Goal: Task Accomplishment & Management: Use online tool/utility

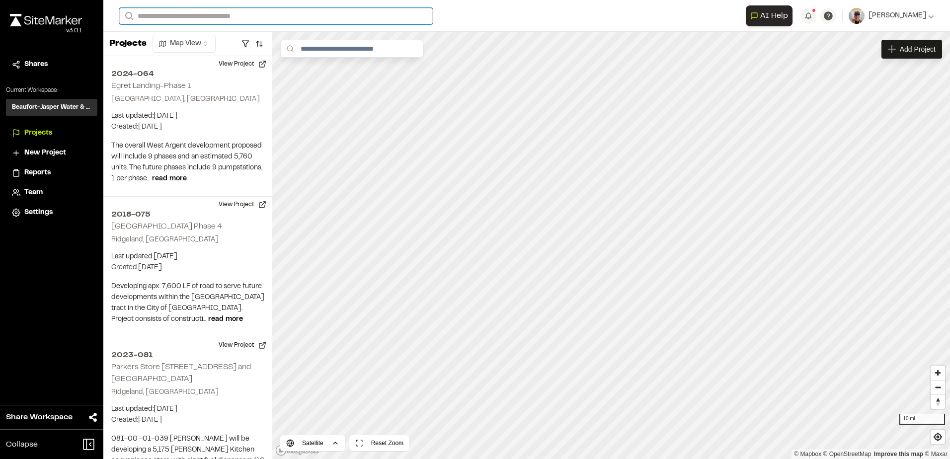
click at [186, 17] on input "Search" at bounding box center [276, 16] width 314 height 16
type input "***"
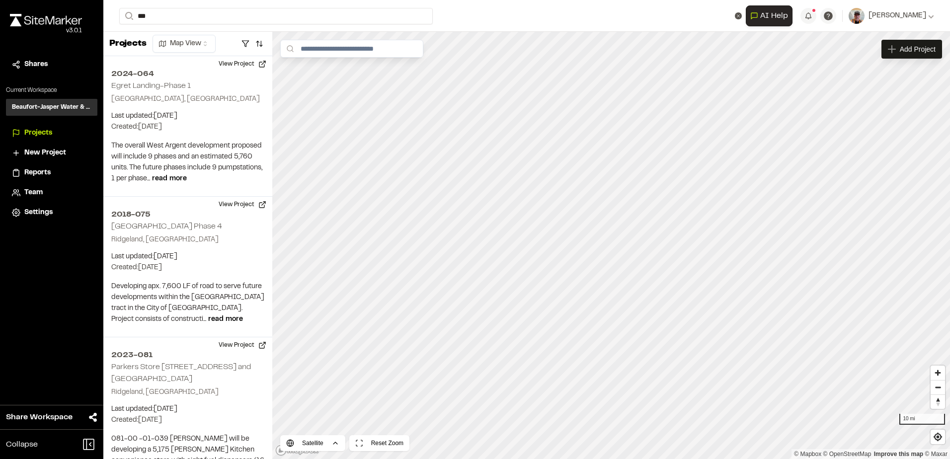
click at [196, 41] on p "2024-057 Citadel [GEOGRAPHIC_DATA] - Phase 3" at bounding box center [222, 40] width 193 height 12
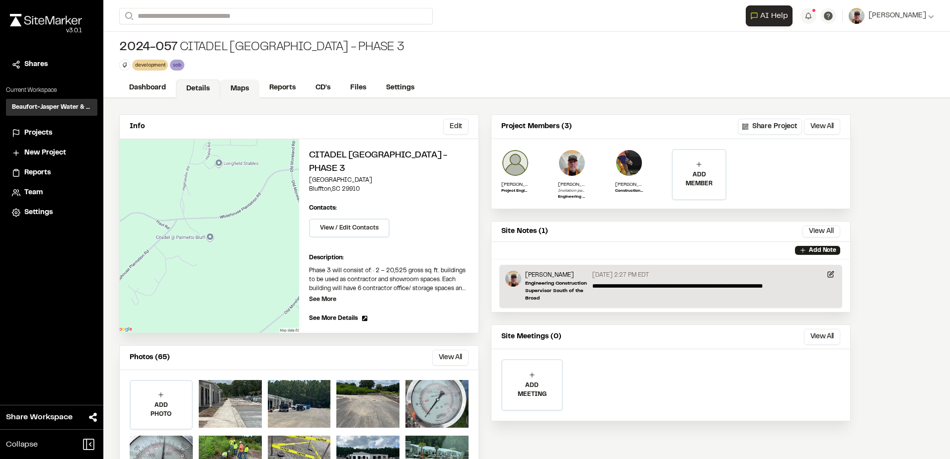
click at [243, 92] on link "Maps" at bounding box center [239, 89] width 39 height 19
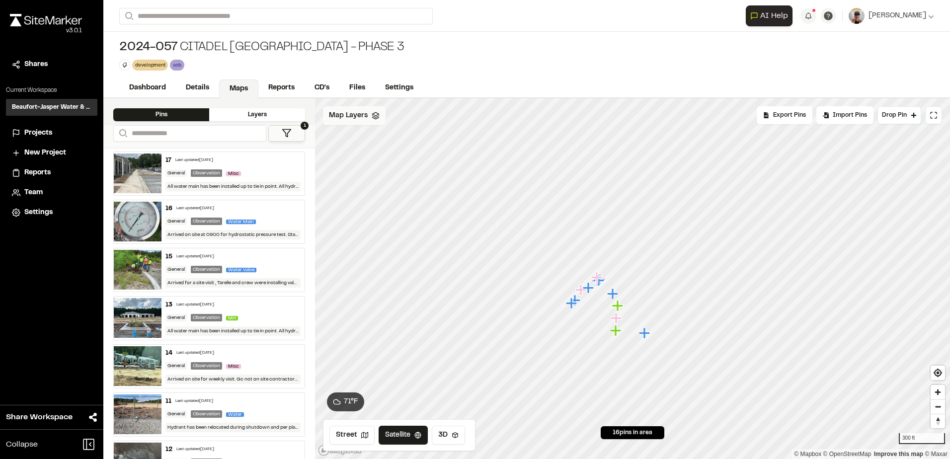
click at [355, 114] on span "Map Layers" at bounding box center [348, 115] width 39 height 11
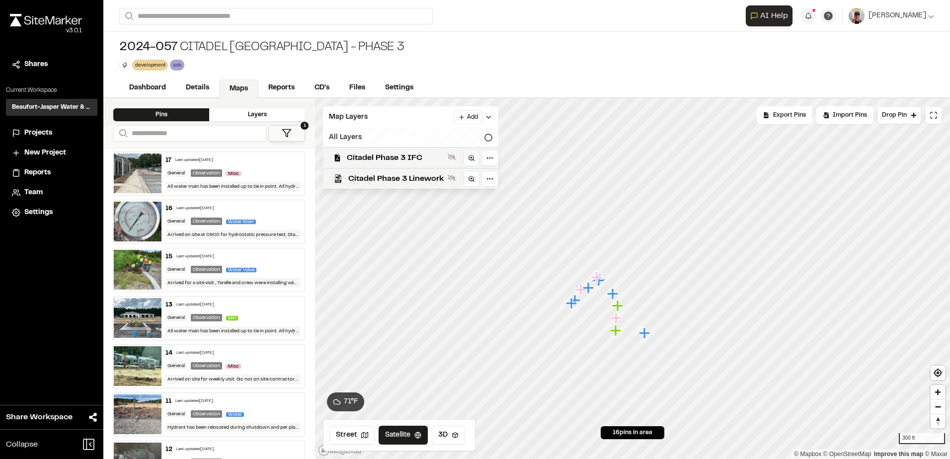
click at [359, 139] on div "All Layers" at bounding box center [410, 137] width 175 height 19
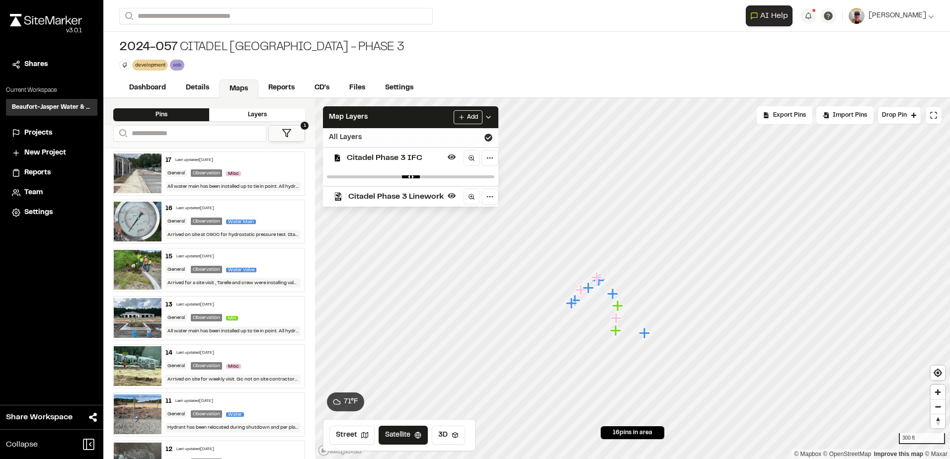
click at [490, 138] on icon at bounding box center [489, 138] width 8 height 8
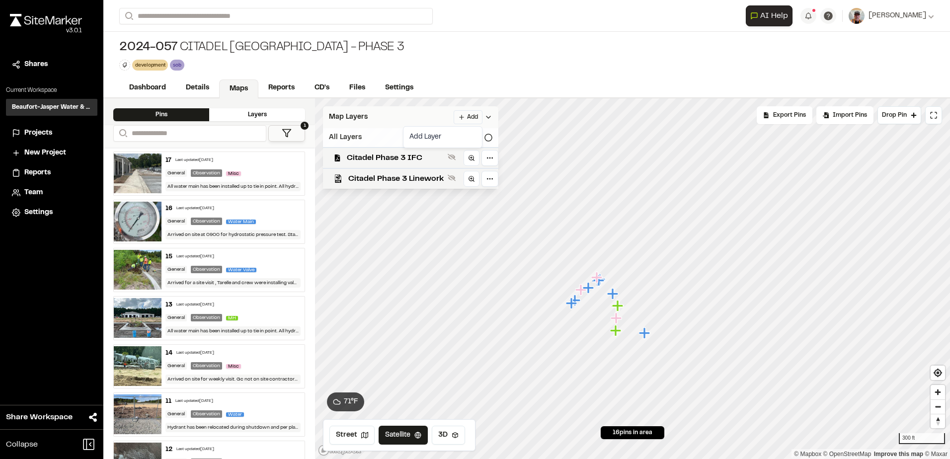
click at [469, 116] on html "Close sidebar v 3.0.1 Shares Current Workspace Beaufort-Jasper Water & Sewer Au…" at bounding box center [475, 229] width 950 height 459
click at [449, 133] on link "Add Layer" at bounding box center [443, 137] width 75 height 17
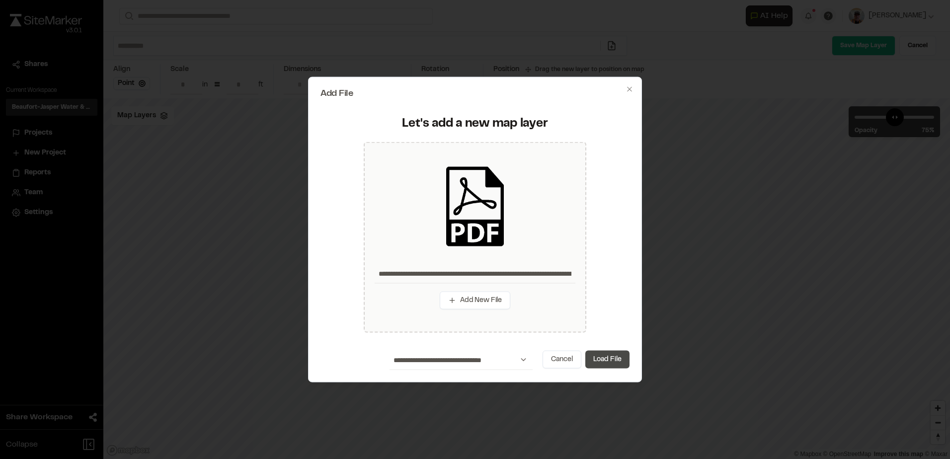
click at [612, 360] on button "Load File" at bounding box center [608, 359] width 44 height 18
type input "**********"
type input "****"
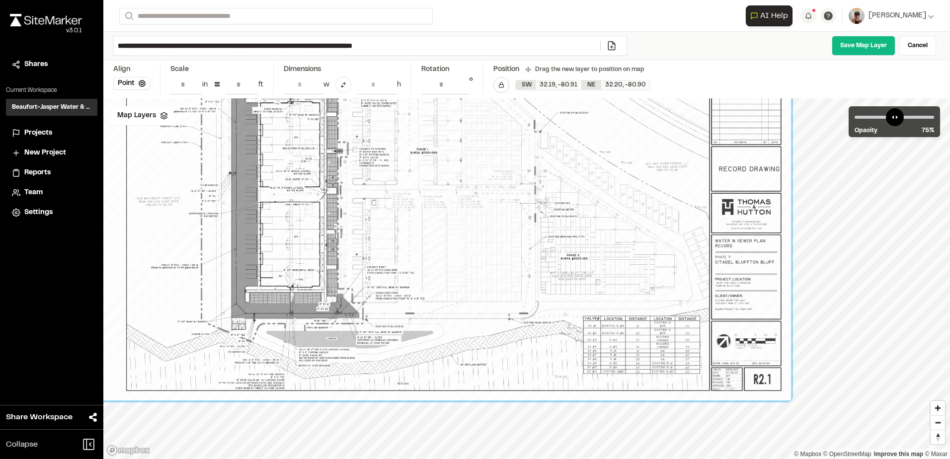
drag, startPoint x: 742, startPoint y: 325, endPoint x: 674, endPoint y: 277, distance: 83.6
click at [674, 276] on div at bounding box center [434, 182] width 714 height 436
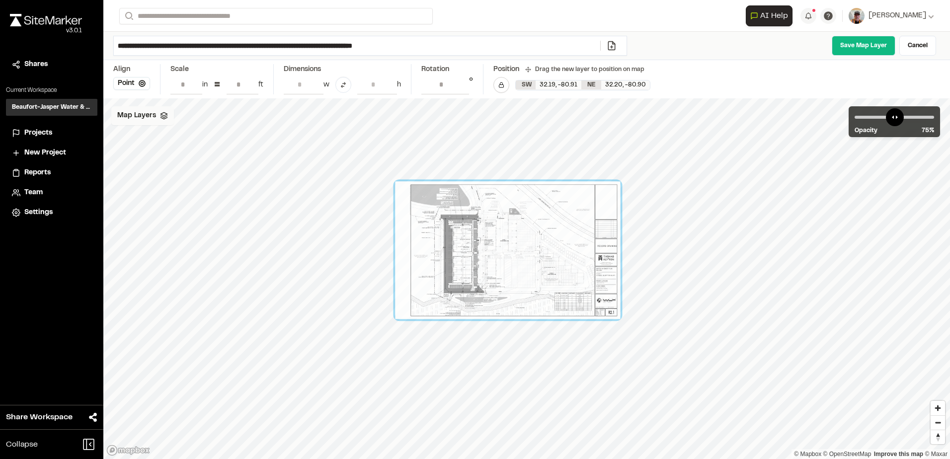
click at [160, 117] on icon at bounding box center [164, 116] width 8 height 8
click at [169, 180] on span "Citadel Phase 3 Linework" at bounding box center [184, 179] width 95 height 12
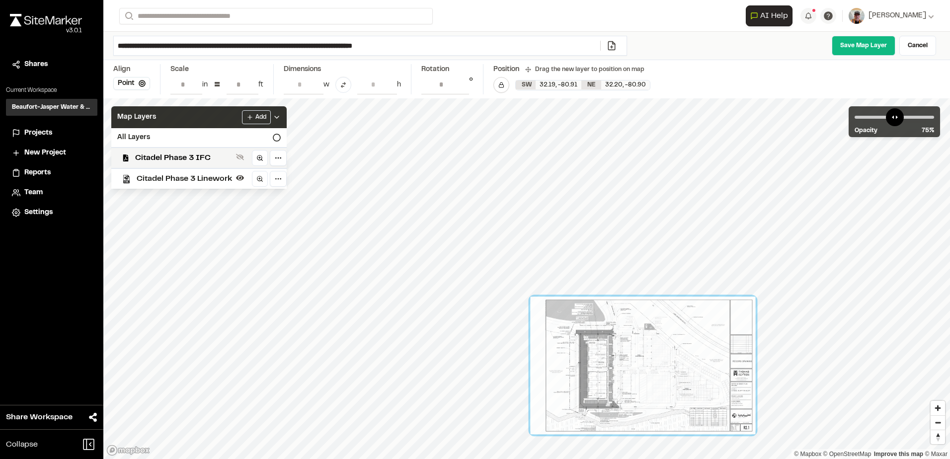
drag, startPoint x: 498, startPoint y: 243, endPoint x: 594, endPoint y: 341, distance: 136.4
click at [600, 342] on div at bounding box center [642, 366] width 225 height 138
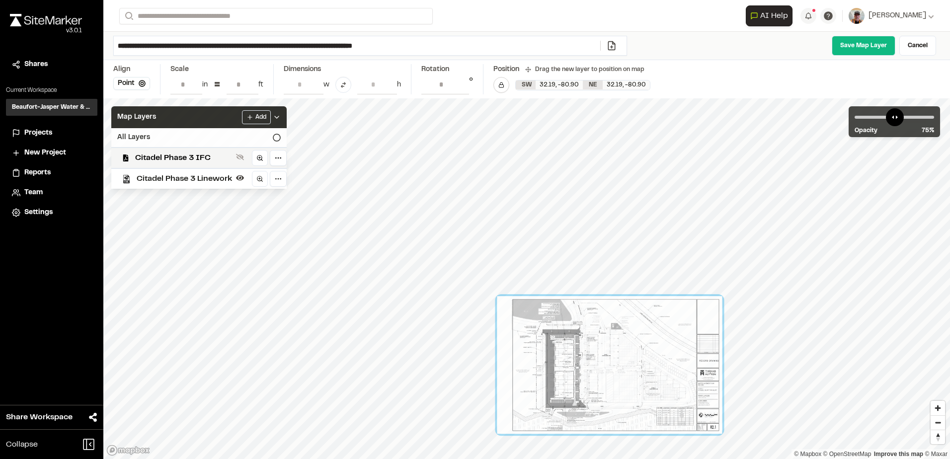
click at [277, 136] on icon at bounding box center [277, 138] width 8 height 8
click at [190, 197] on span "Citadel Phase 3 Linework" at bounding box center [184, 197] width 95 height 12
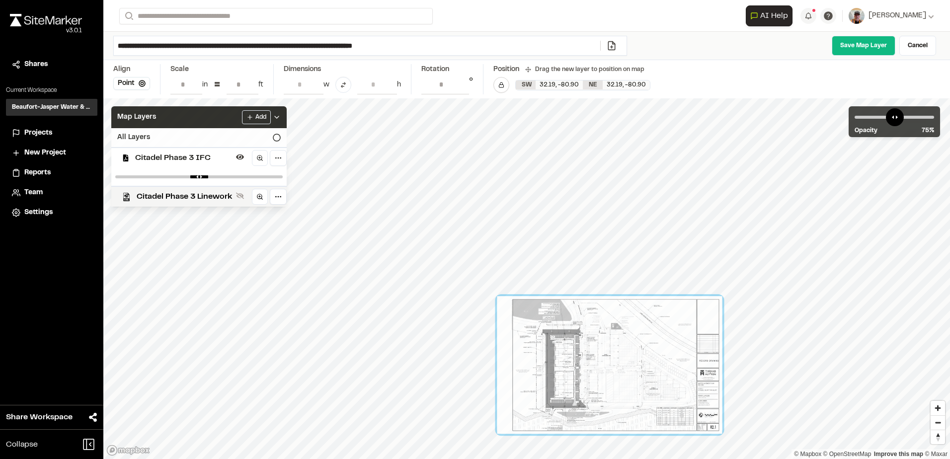
click at [175, 157] on span "Citadel Phase 3 IFC" at bounding box center [183, 158] width 97 height 12
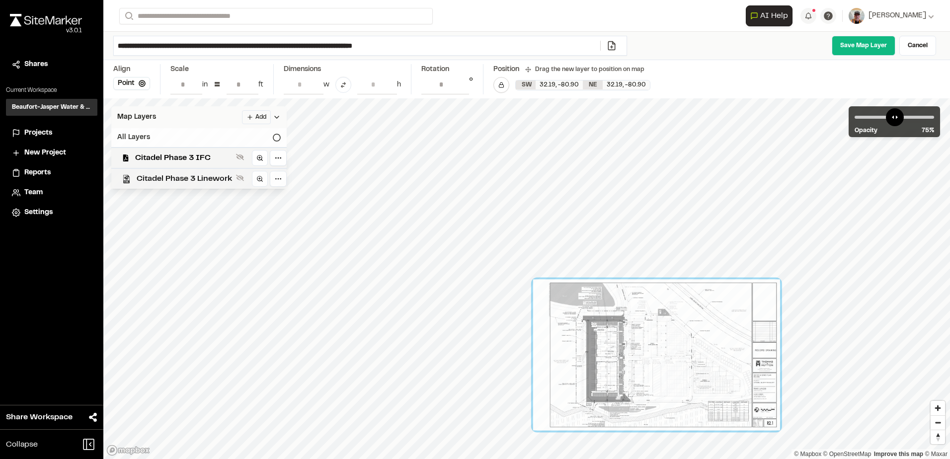
click at [214, 182] on span "Citadel Phase 3 Linework" at bounding box center [184, 179] width 95 height 12
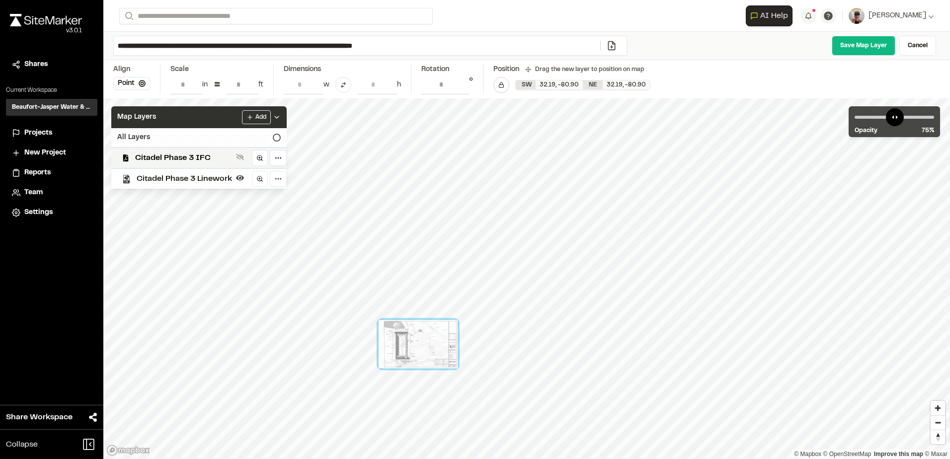
drag, startPoint x: 464, startPoint y: 272, endPoint x: 403, endPoint y: 348, distance: 97.6
click at [403, 348] on div at bounding box center [418, 344] width 79 height 48
click at [275, 136] on icon at bounding box center [277, 138] width 8 height 8
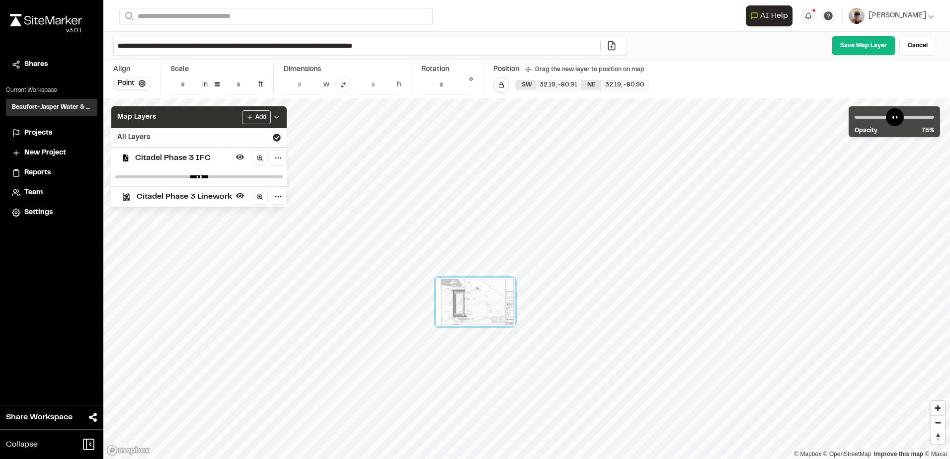
drag, startPoint x: 442, startPoint y: 363, endPoint x: 498, endPoint y: 316, distance: 72.7
click at [498, 316] on div at bounding box center [475, 302] width 79 height 48
click at [478, 207] on div "© Mapbox © OpenStreetMap Improve this map © Maxar" at bounding box center [526, 278] width 847 height 361
drag, startPoint x: 471, startPoint y: 280, endPoint x: 482, endPoint y: 253, distance: 29.0
click at [482, 253] on div at bounding box center [470, 236] width 91 height 88
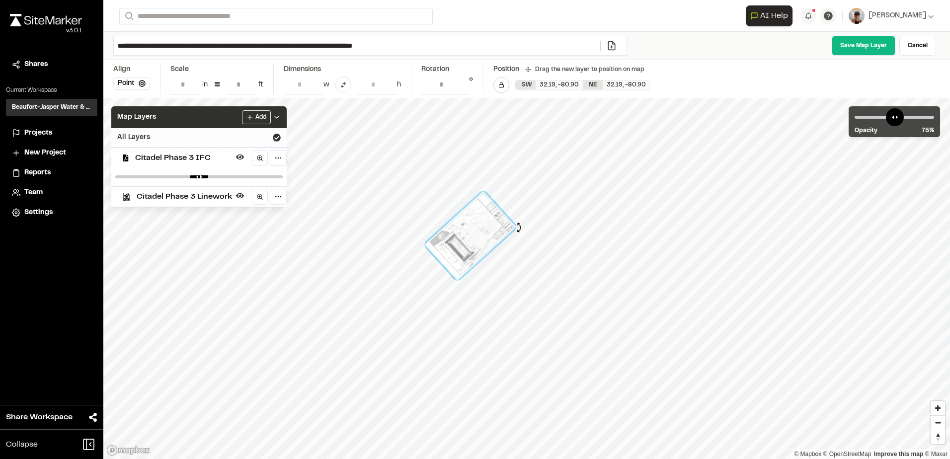
type input "**********"
click at [520, 228] on div at bounding box center [521, 227] width 11 height 11
drag, startPoint x: 472, startPoint y: 249, endPoint x: 439, endPoint y: 212, distance: 49.3
click at [439, 212] on div at bounding box center [438, 199] width 91 height 88
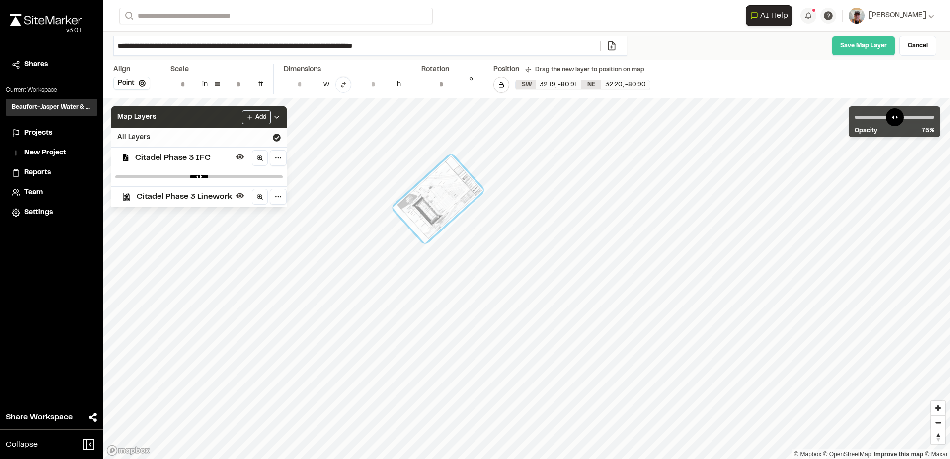
click at [874, 45] on link "Save Map Layer" at bounding box center [864, 46] width 64 height 20
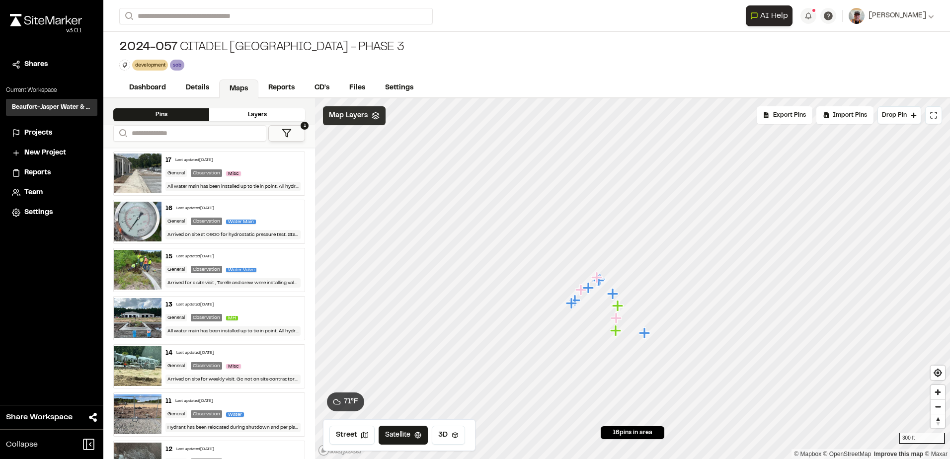
click at [351, 114] on span "Map Layers" at bounding box center [348, 115] width 39 height 11
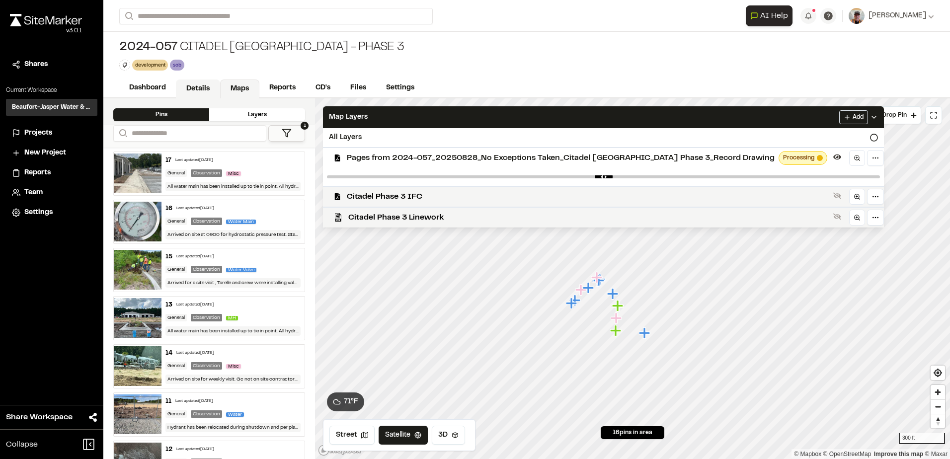
click at [200, 87] on link "Details" at bounding box center [198, 89] width 44 height 19
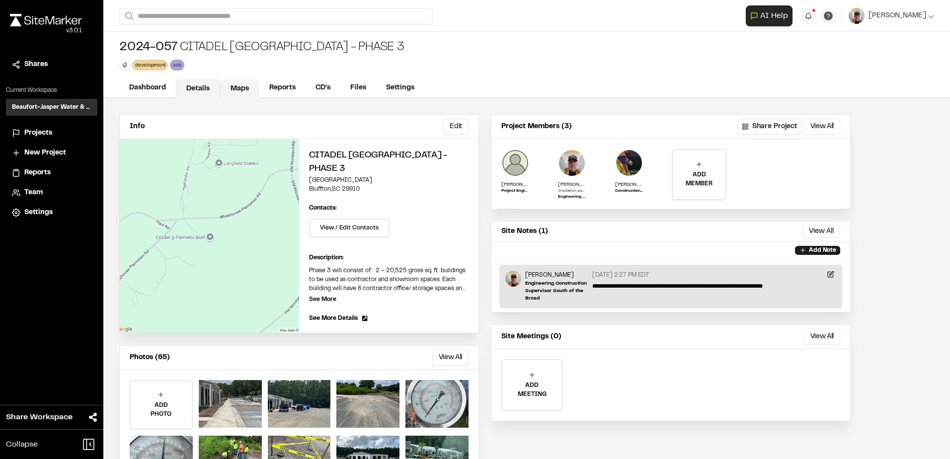
click at [228, 86] on link "Maps" at bounding box center [239, 89] width 39 height 19
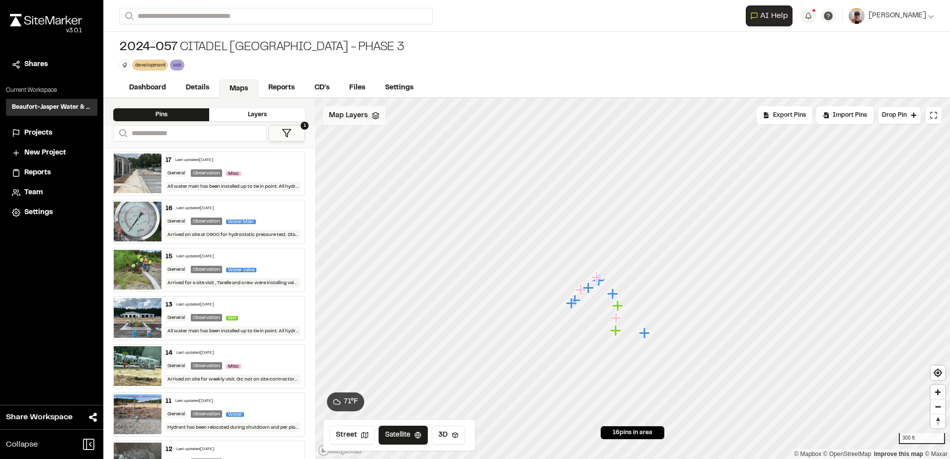
click at [363, 115] on span "Map Layers" at bounding box center [348, 115] width 39 height 11
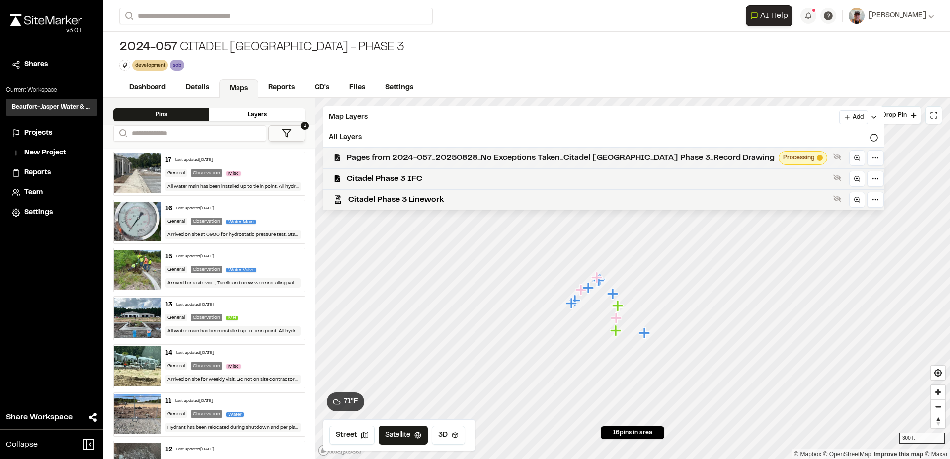
click at [457, 158] on span "Pages from 2024-057_20250828_No Exceptions Taken_Citadel [GEOGRAPHIC_DATA] Phas…" at bounding box center [561, 158] width 428 height 12
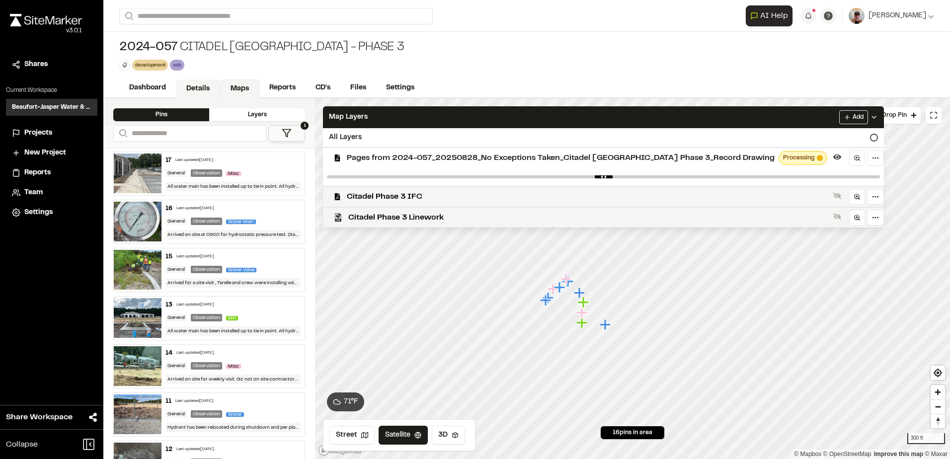
click at [201, 89] on link "Details" at bounding box center [198, 89] width 44 height 19
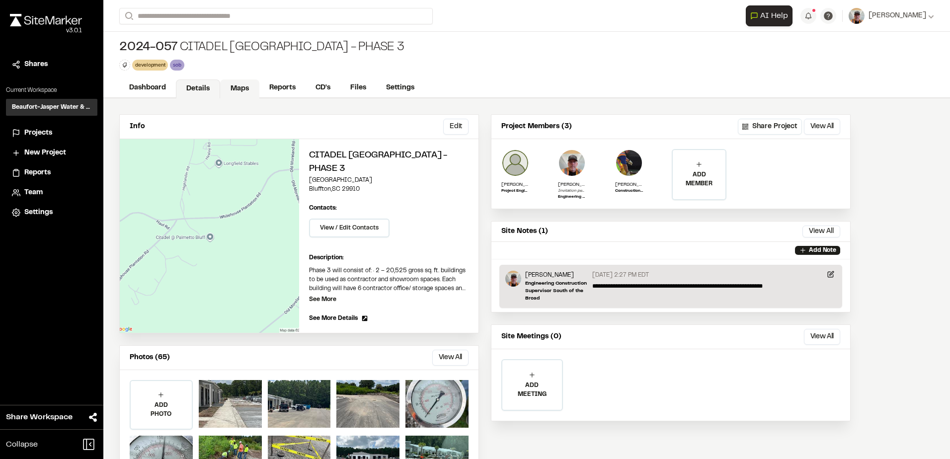
click at [239, 86] on link "Maps" at bounding box center [239, 89] width 39 height 19
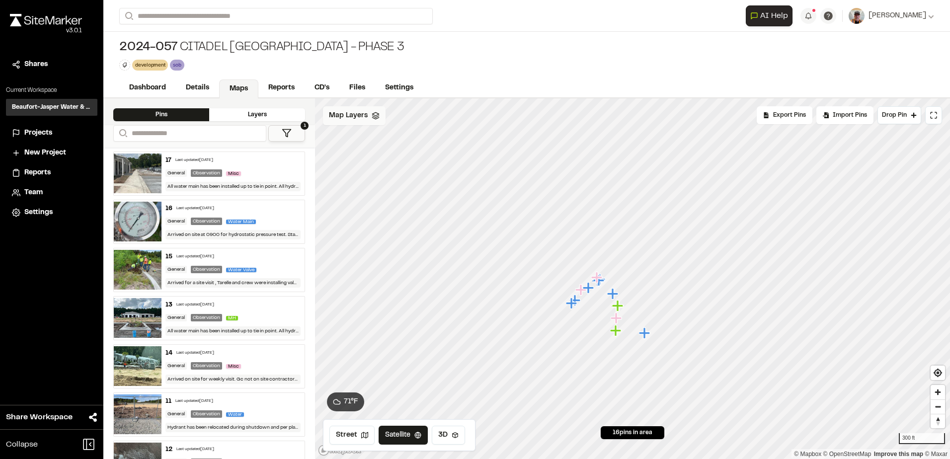
click at [351, 121] on div "Map Layers" at bounding box center [354, 115] width 63 height 19
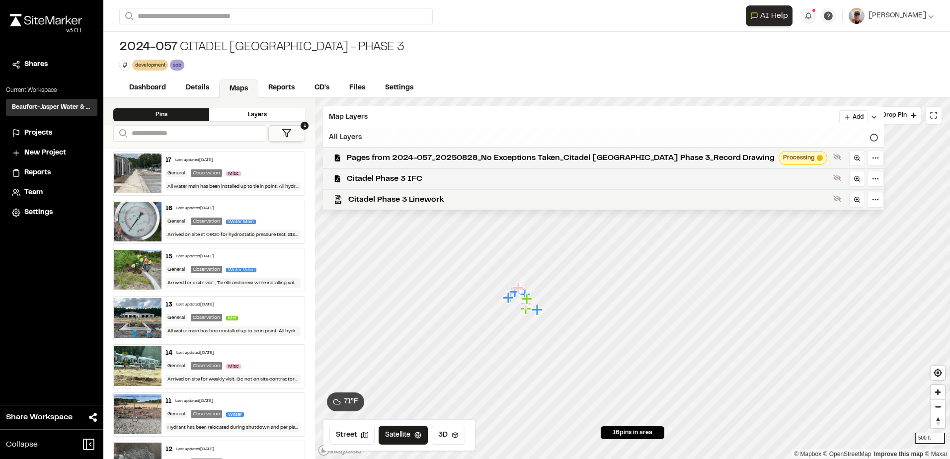
click at [870, 136] on icon at bounding box center [874, 138] width 8 height 8
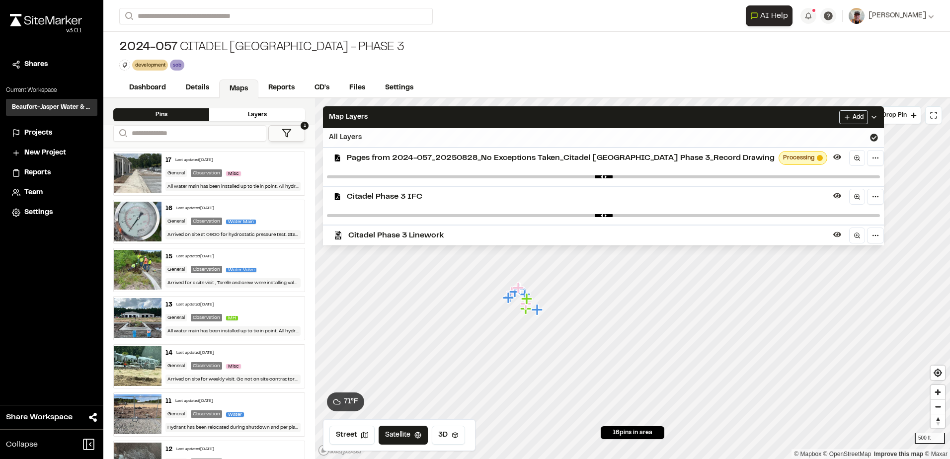
click at [847, 134] on div "All Layers" at bounding box center [603, 137] width 561 height 19
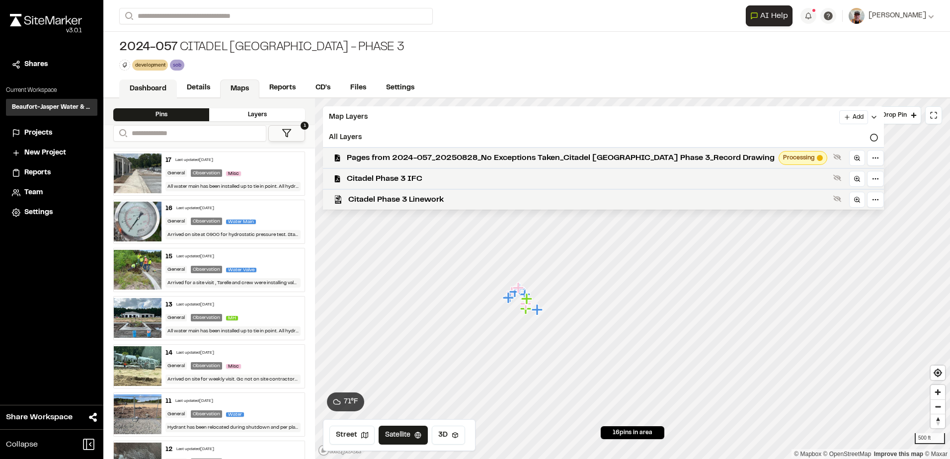
click at [147, 88] on link "Dashboard" at bounding box center [148, 89] width 58 height 19
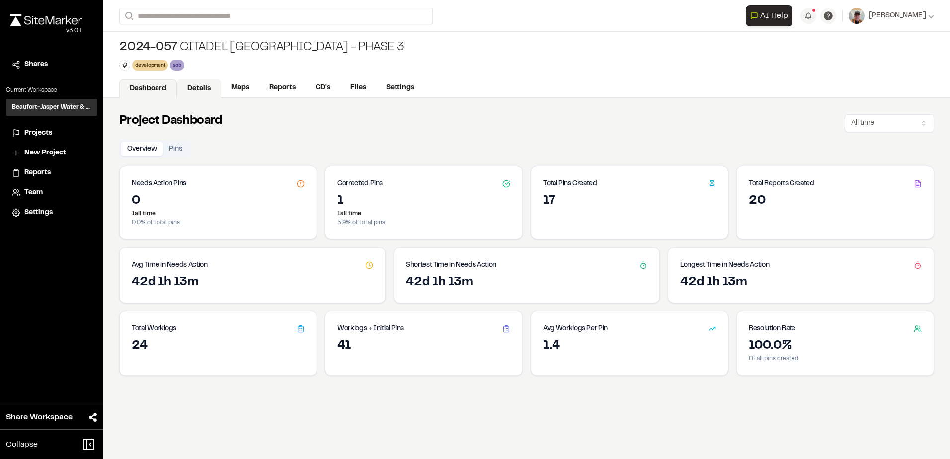
click at [192, 89] on link "Details" at bounding box center [199, 89] width 44 height 19
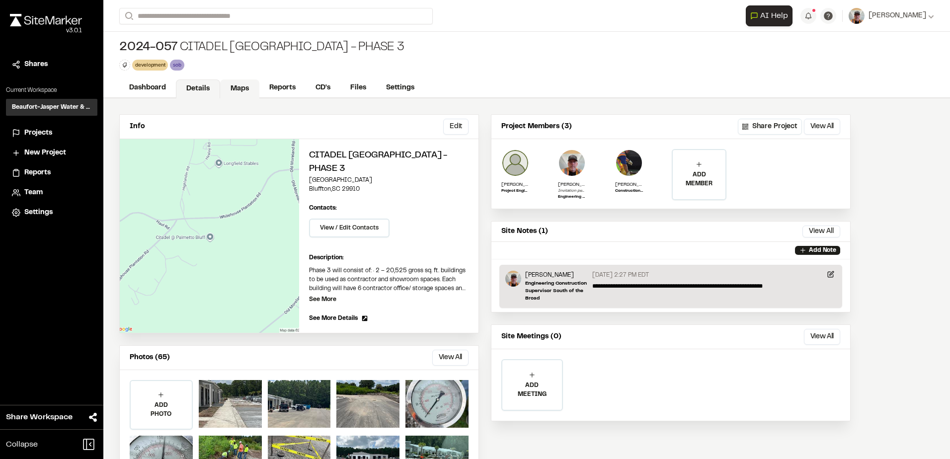
click at [234, 89] on link "Maps" at bounding box center [239, 89] width 39 height 19
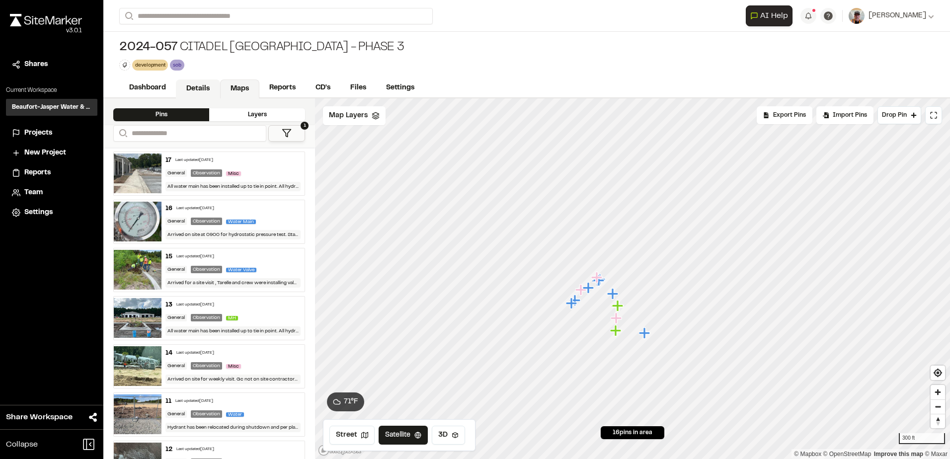
click at [189, 90] on link "Details" at bounding box center [198, 89] width 44 height 19
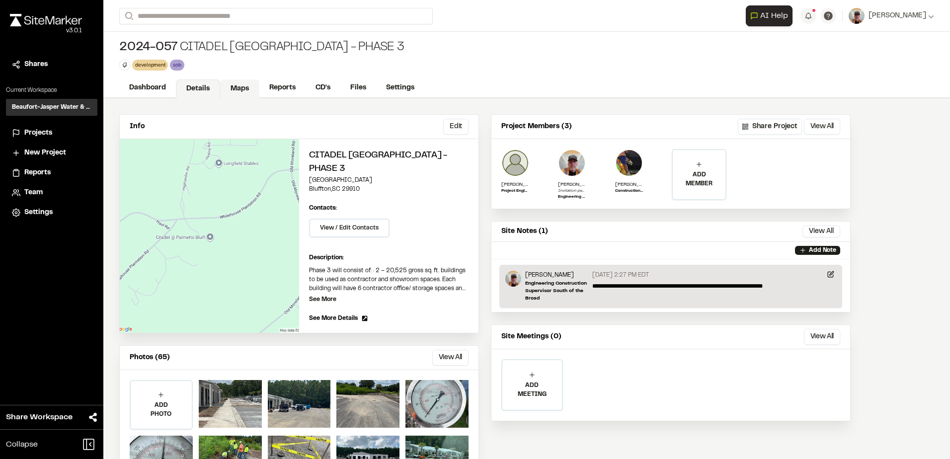
click at [233, 80] on link "Maps" at bounding box center [239, 89] width 39 height 19
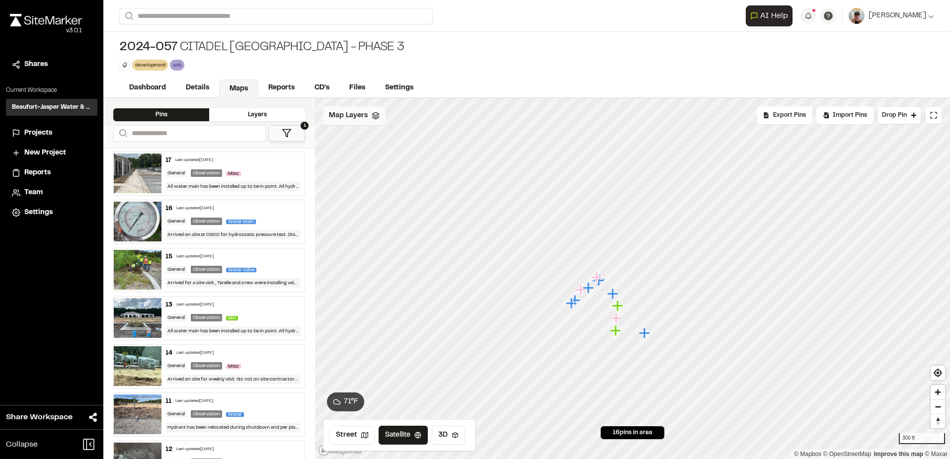
click at [372, 114] on polygon at bounding box center [375, 113] width 6 height 3
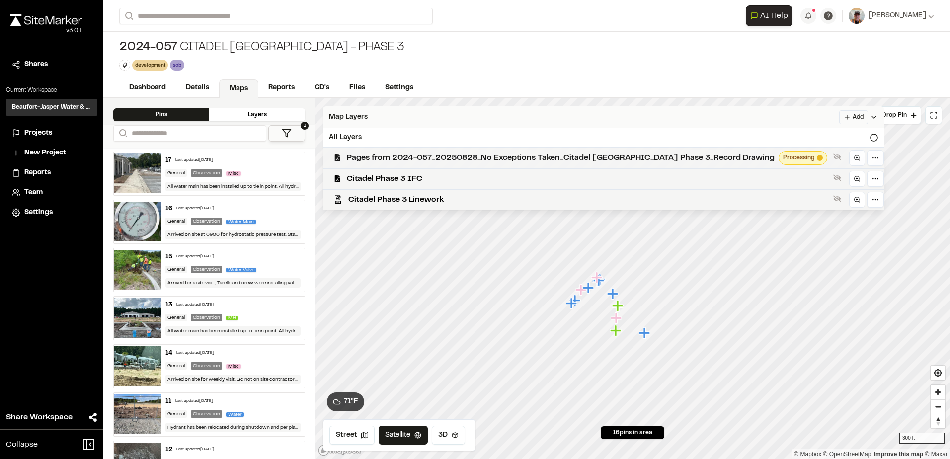
click at [689, 160] on span "Pages from 2024-057_20250828_No Exceptions Taken_Citadel [GEOGRAPHIC_DATA] Phas…" at bounding box center [561, 158] width 428 height 12
